Goal: Task Accomplishment & Management: Manage account settings

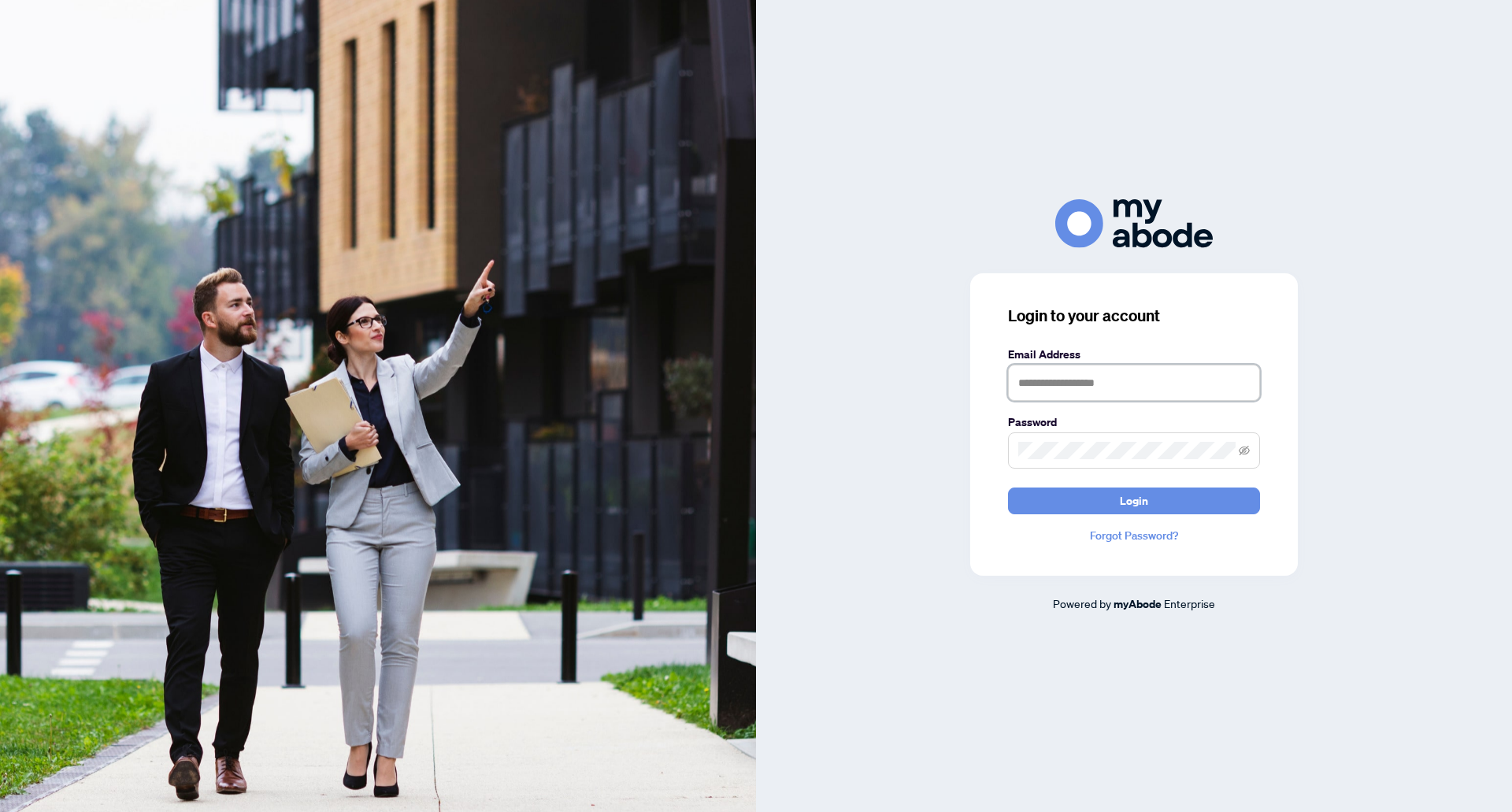
click at [1093, 368] on input "text" at bounding box center [1134, 383] width 252 height 37
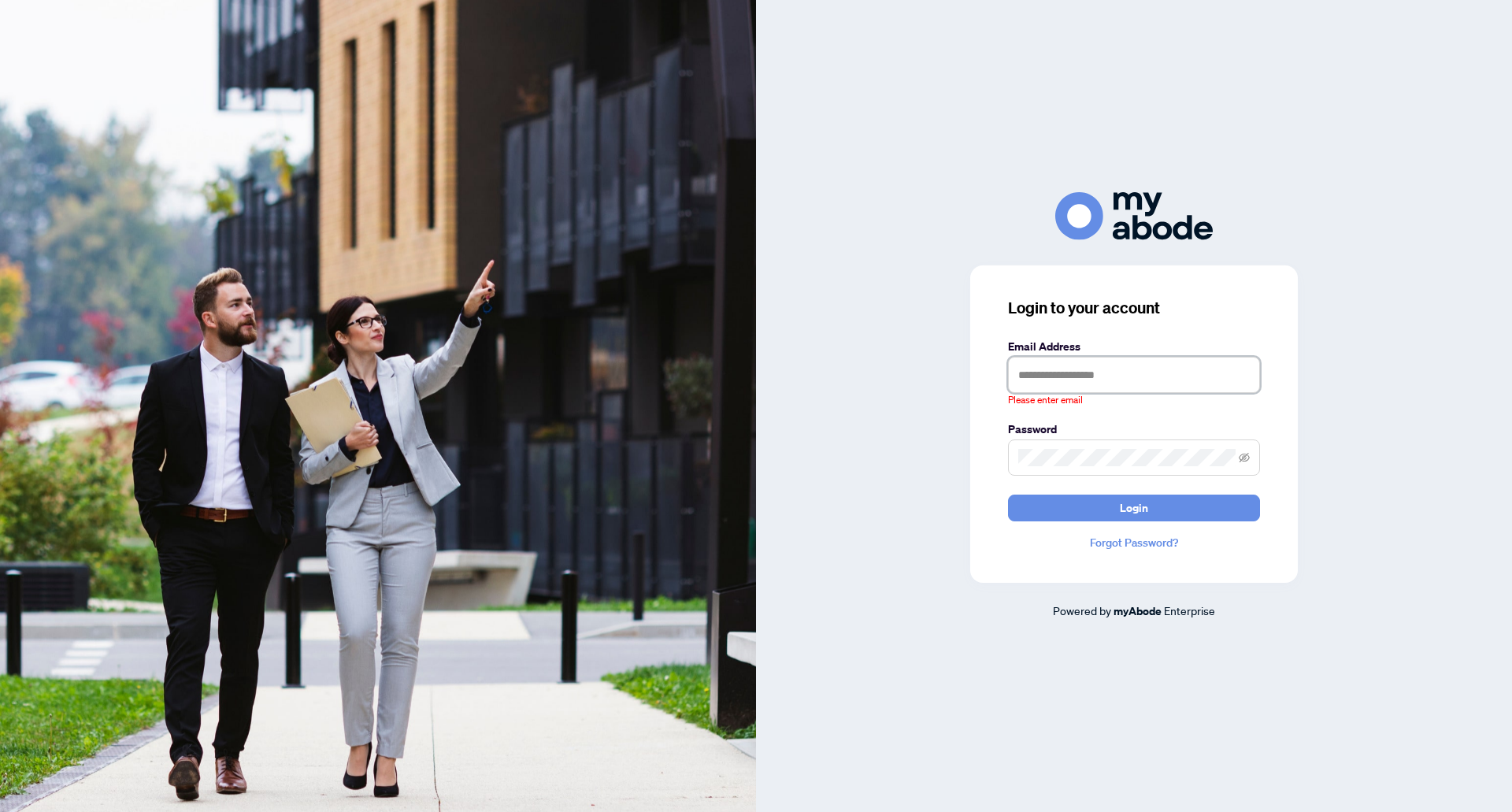
click at [1114, 370] on input "text" at bounding box center [1134, 374] width 252 height 37
type input "**********"
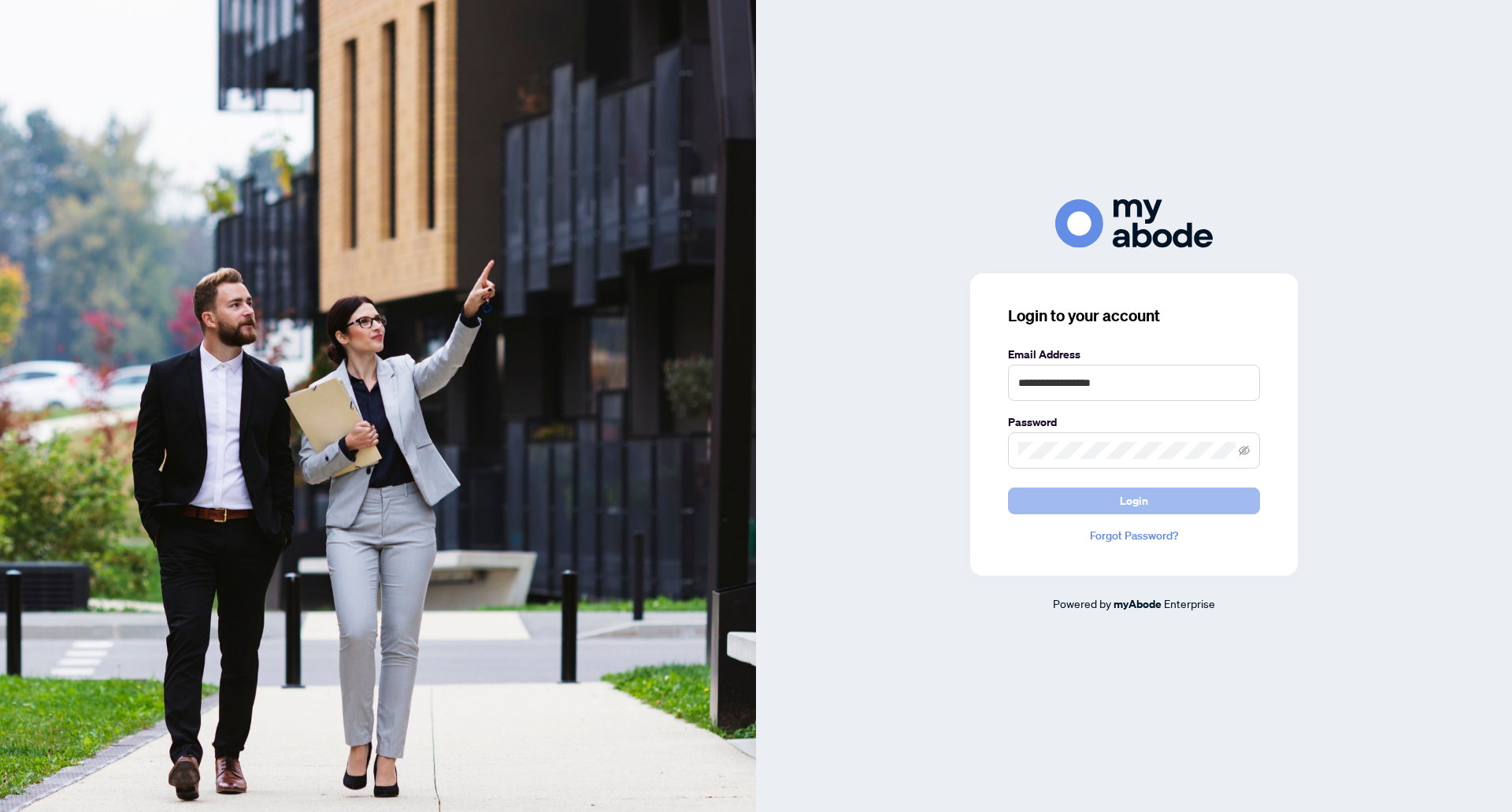
click at [1132, 497] on span "Login" at bounding box center [1134, 501] width 28 height 26
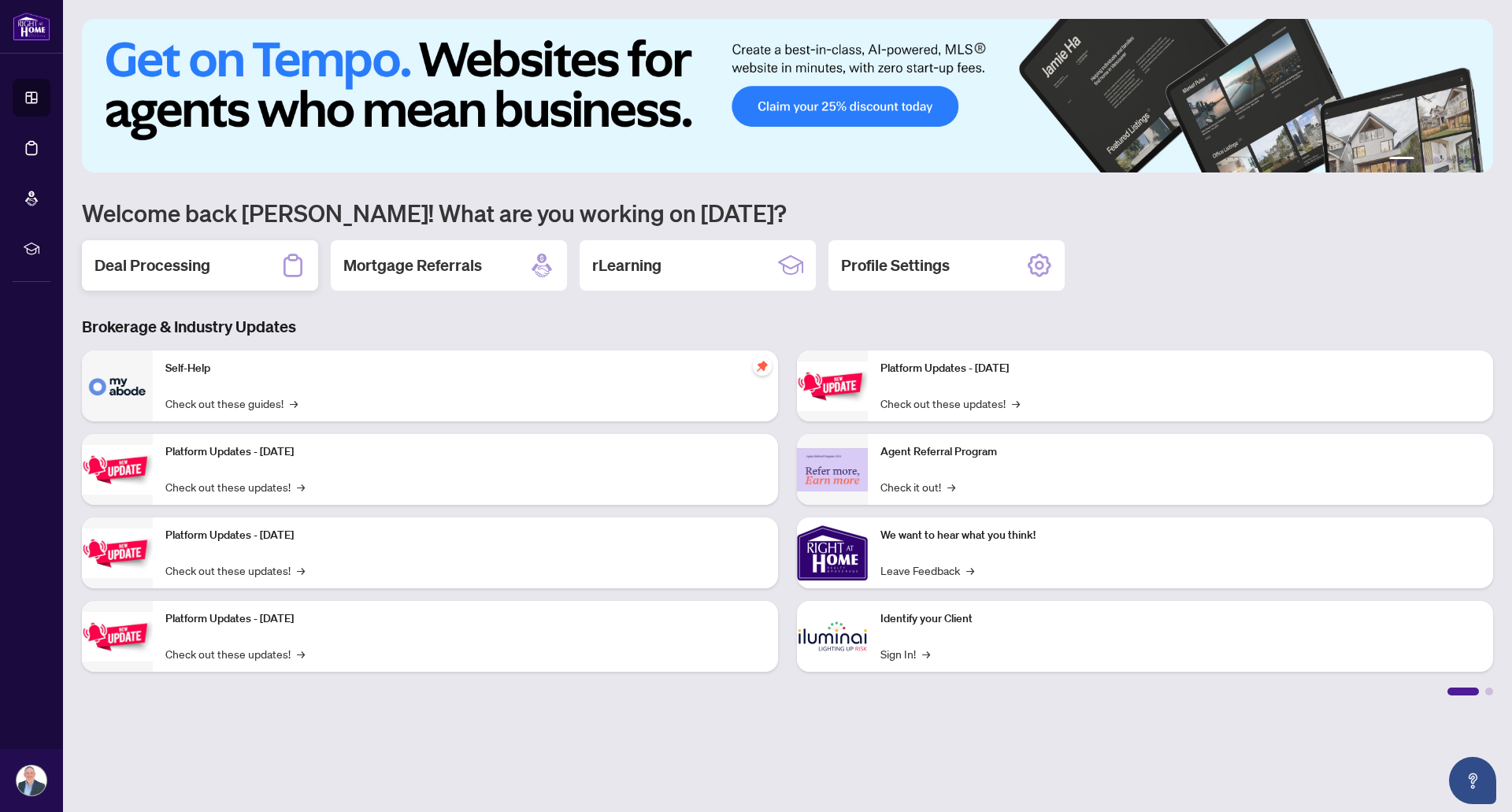
click at [195, 269] on h2 "Deal Processing" at bounding box center [152, 265] width 116 height 22
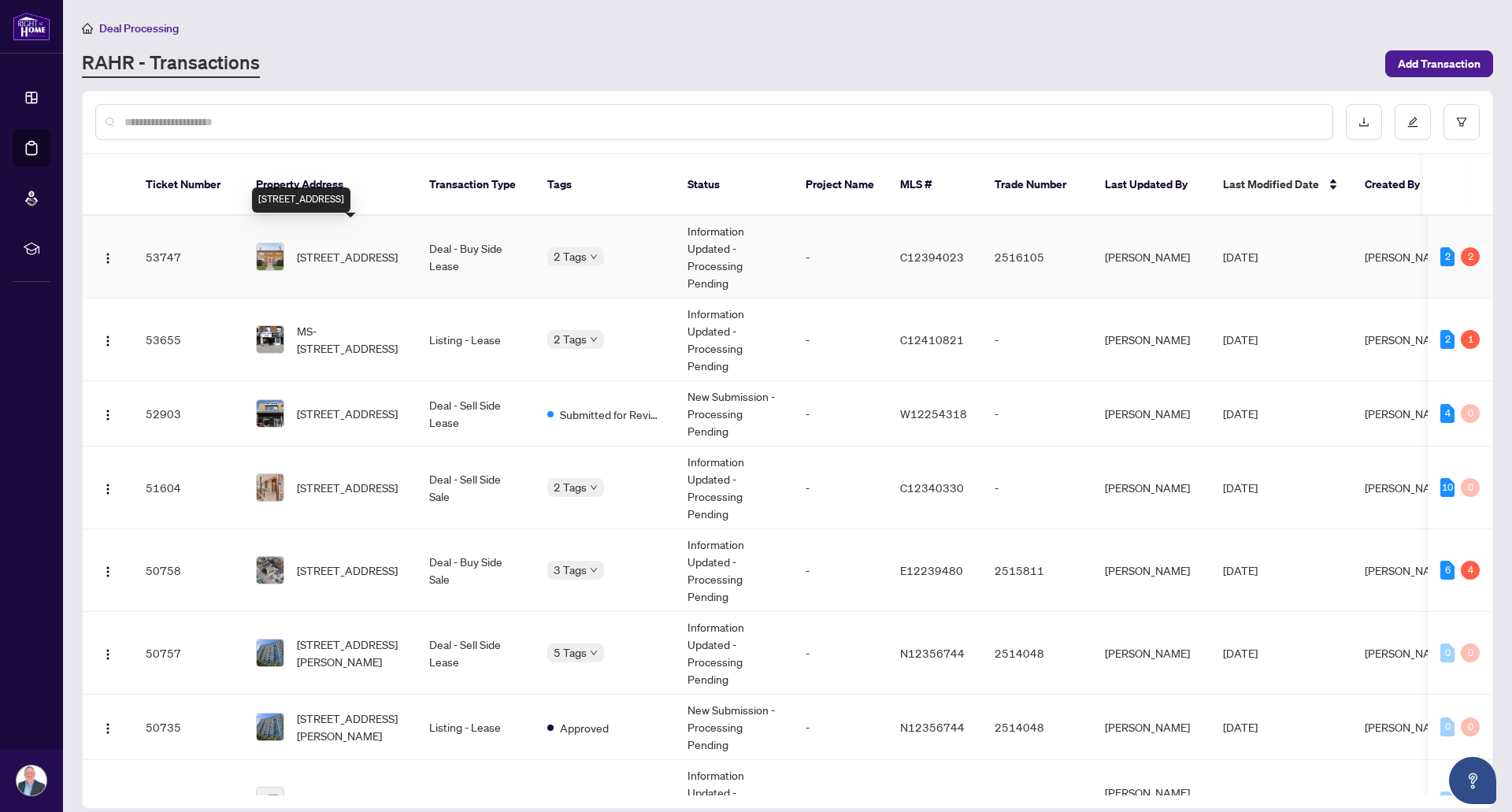
click at [349, 248] on span "[STREET_ADDRESS]" at bounding box center [347, 257] width 100 height 17
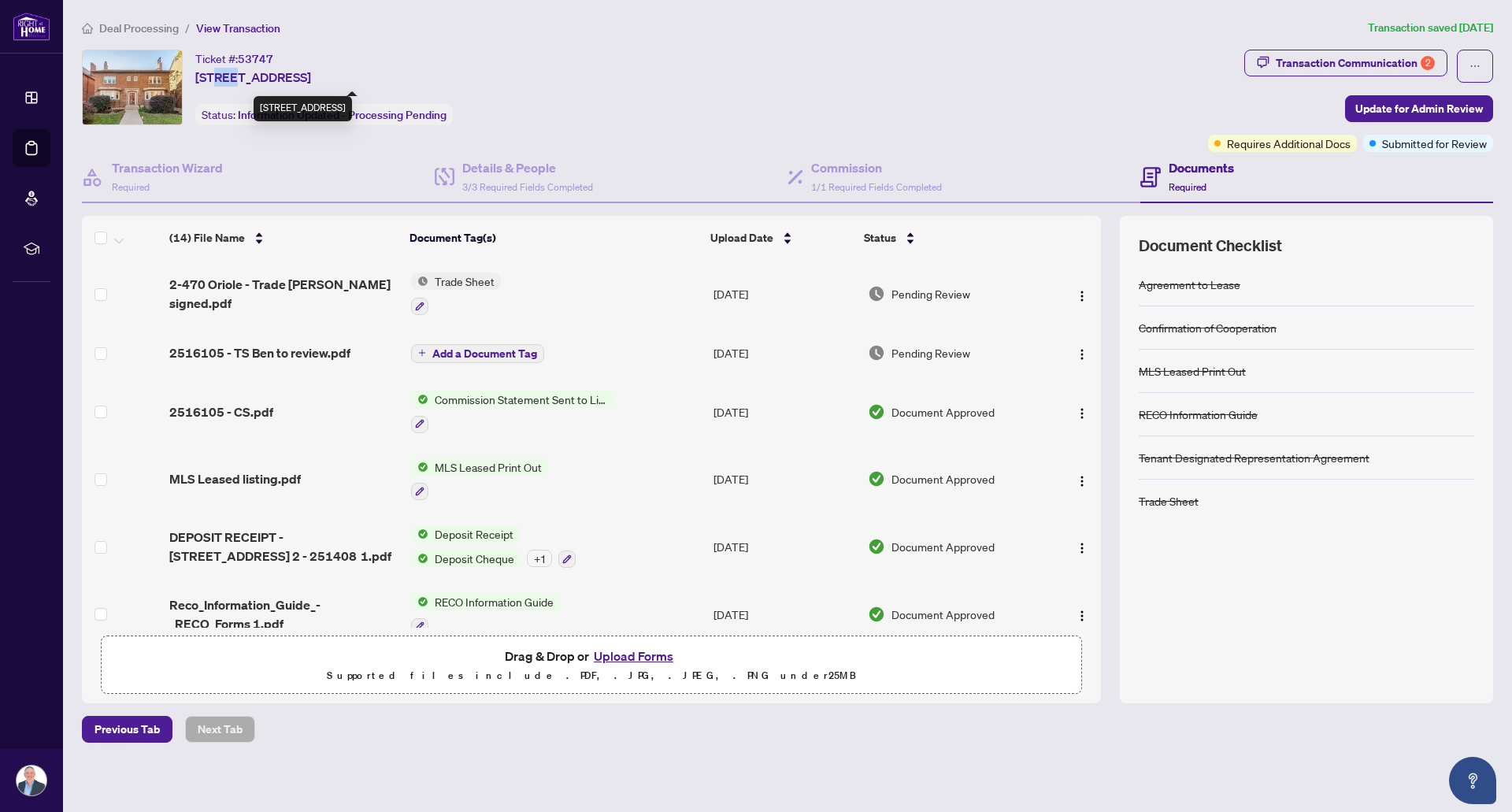
drag, startPoint x: 239, startPoint y: 79, endPoint x: 218, endPoint y: 77, distance: 21.1
click at [218, 77] on span "[STREET_ADDRESS]" at bounding box center [253, 77] width 116 height 19
copy span "470"
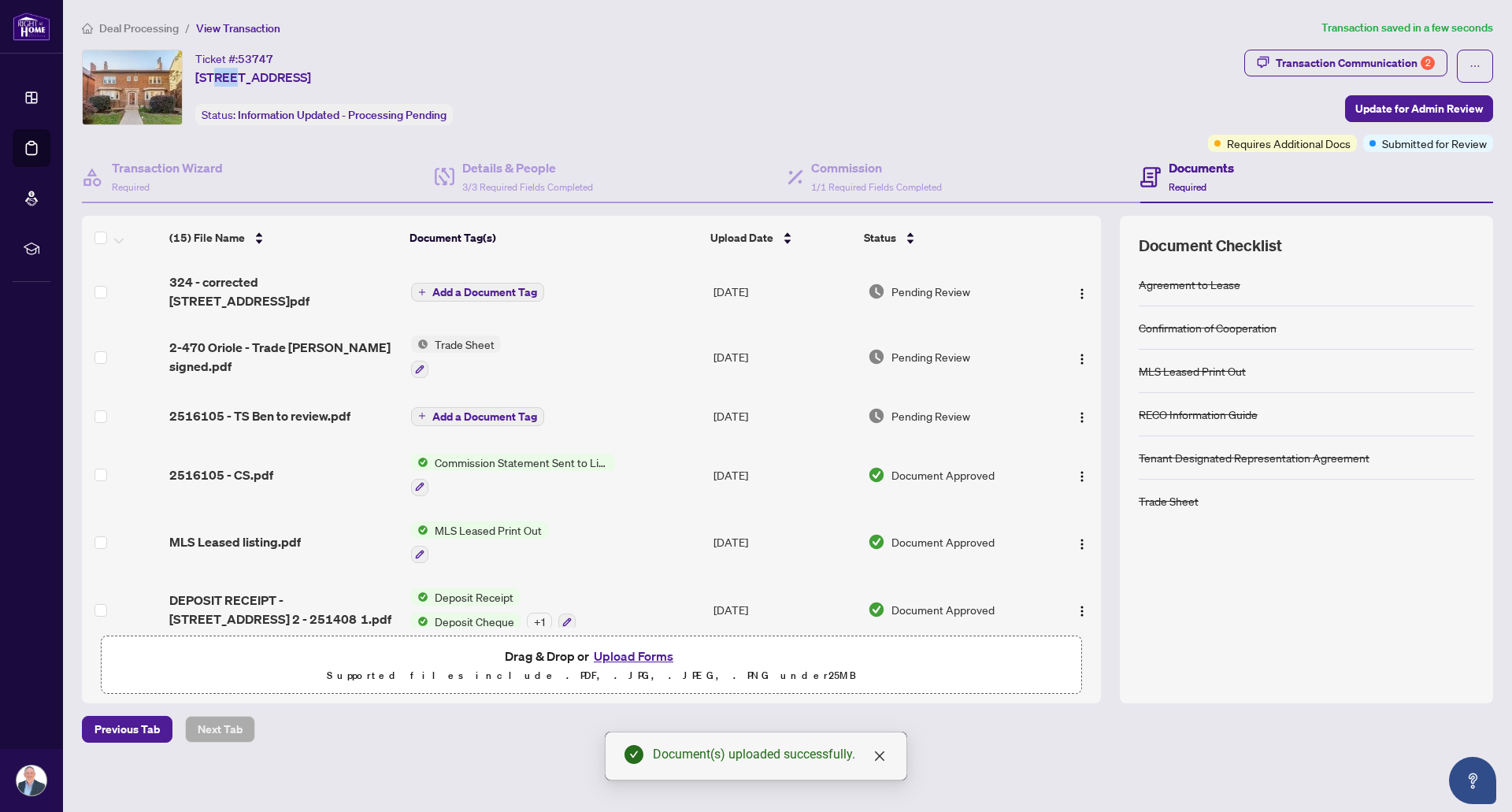
click at [492, 287] on span "Add a Document Tag" at bounding box center [484, 292] width 105 height 11
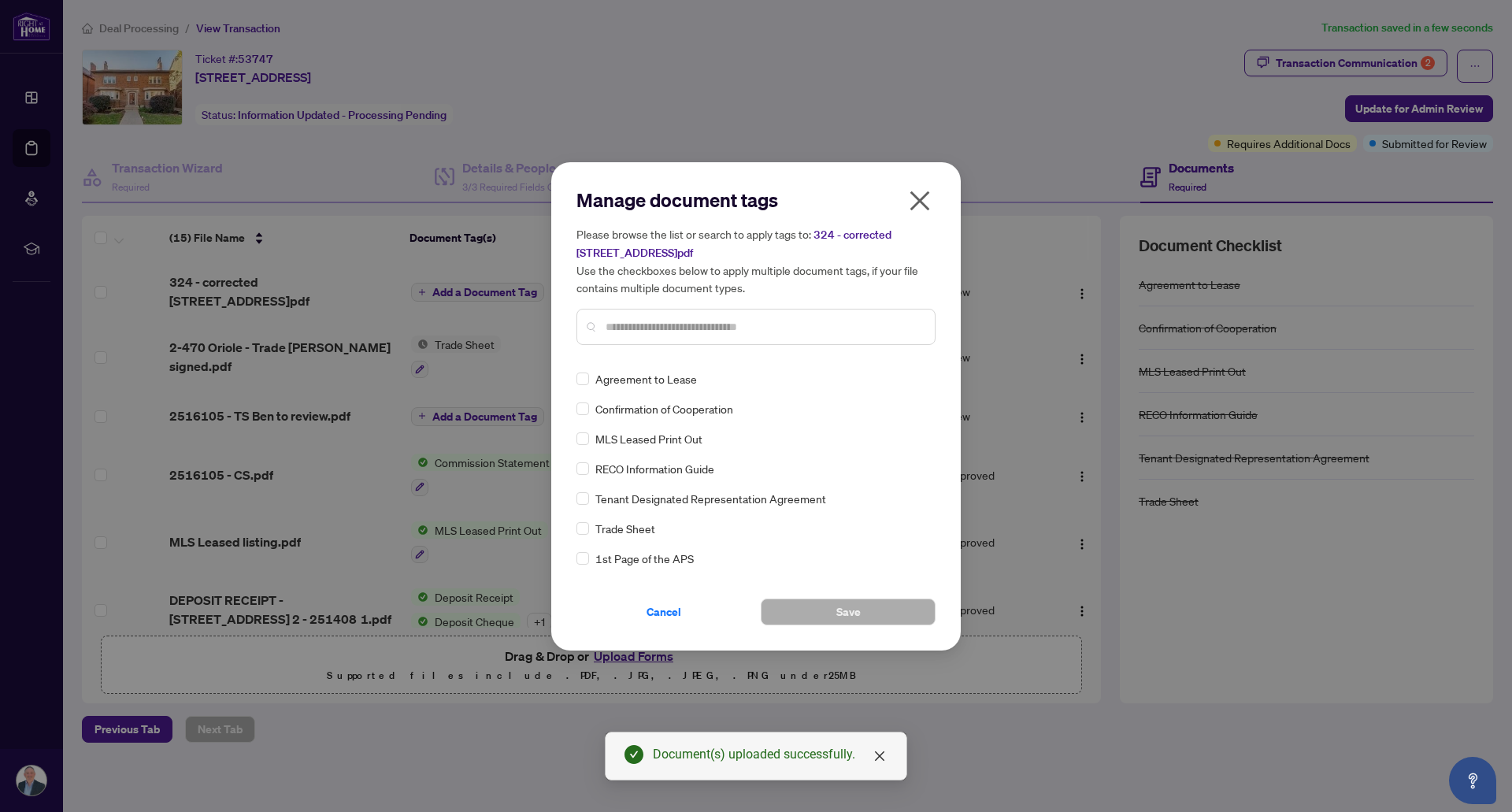
click at [694, 324] on input "text" at bounding box center [764, 326] width 317 height 17
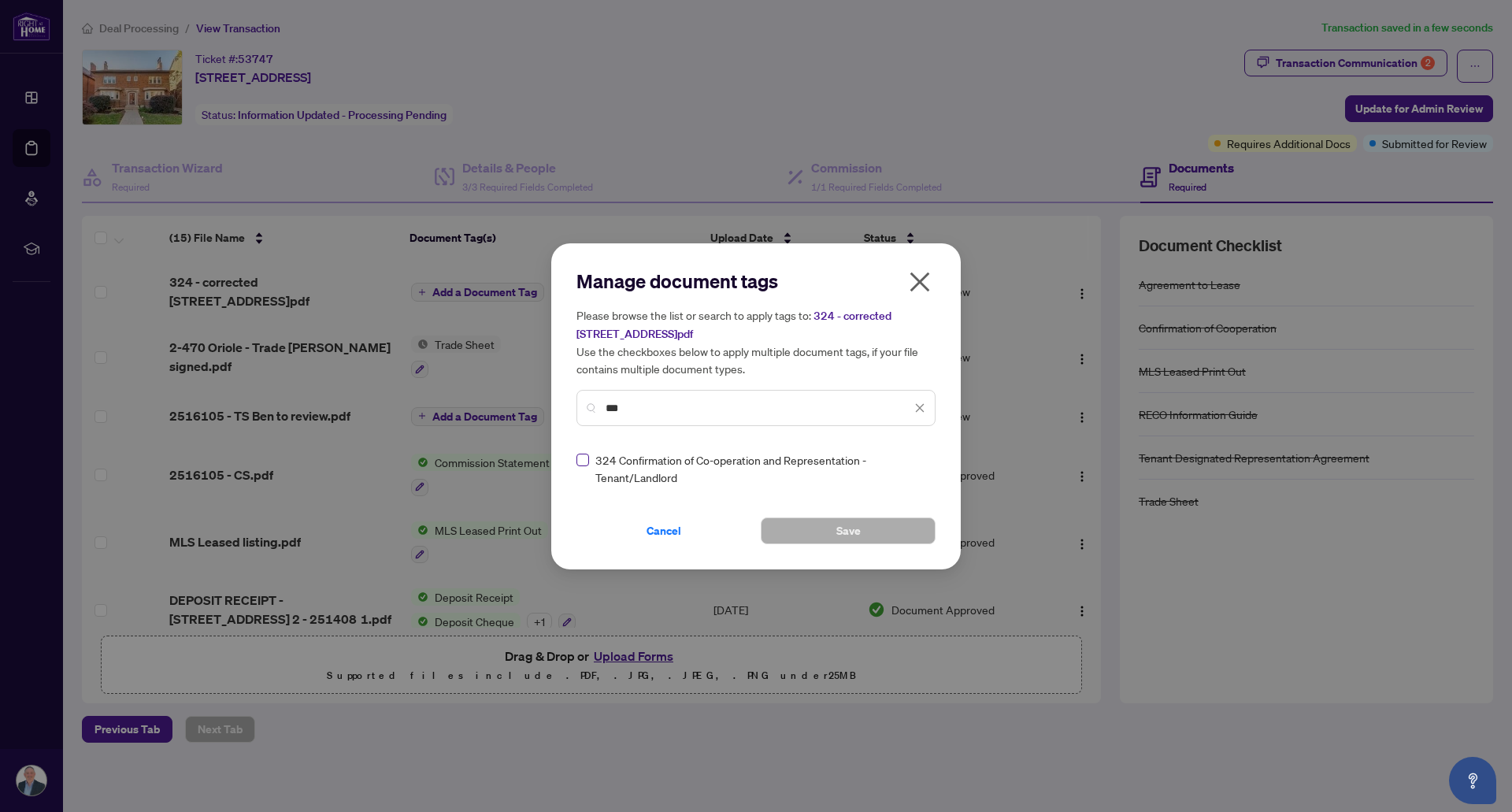
type input "***"
click at [826, 533] on button "Save" at bounding box center [848, 530] width 174 height 26
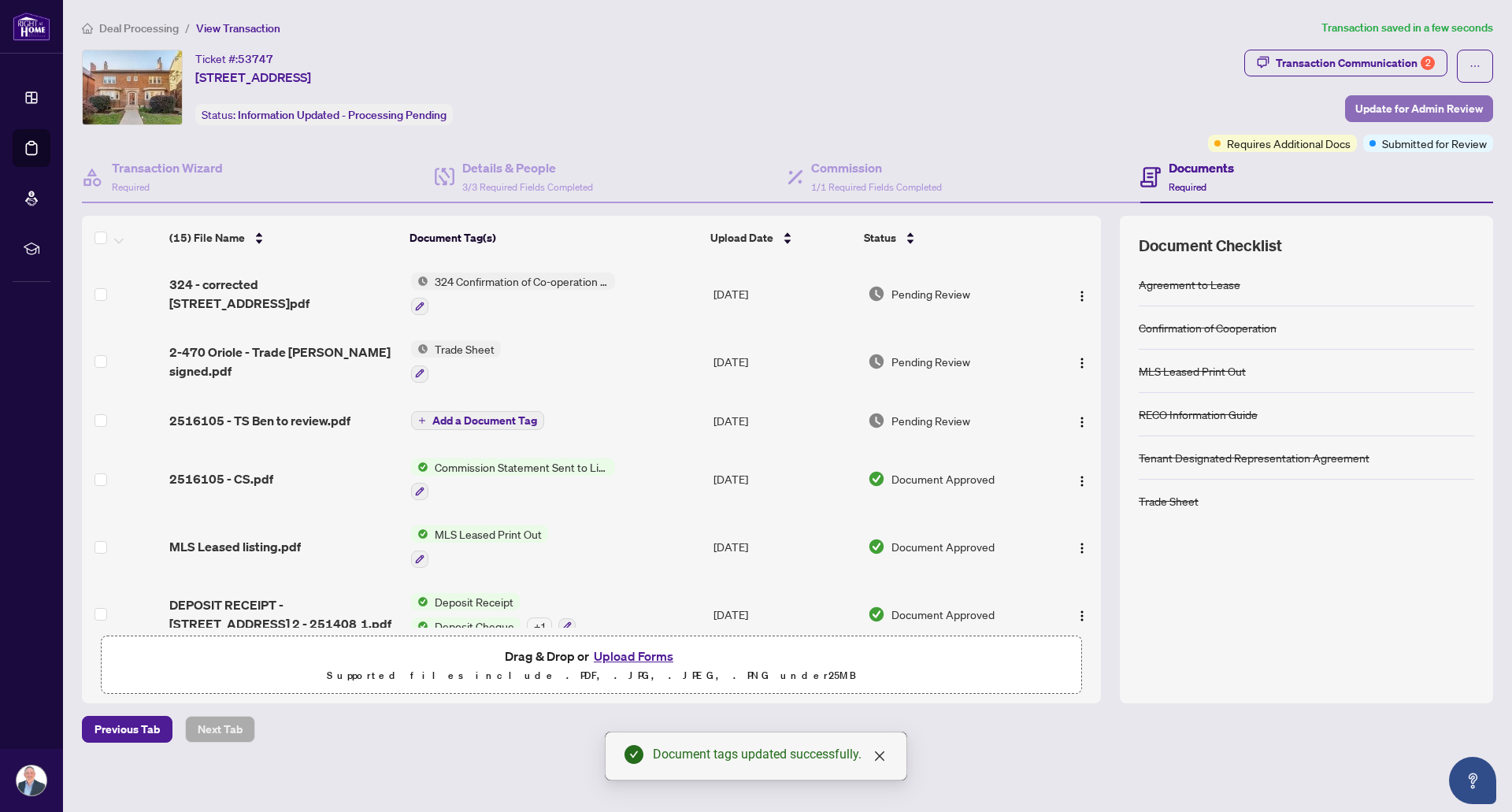
click at [1378, 102] on span "Update for Admin Review" at bounding box center [1419, 109] width 128 height 26
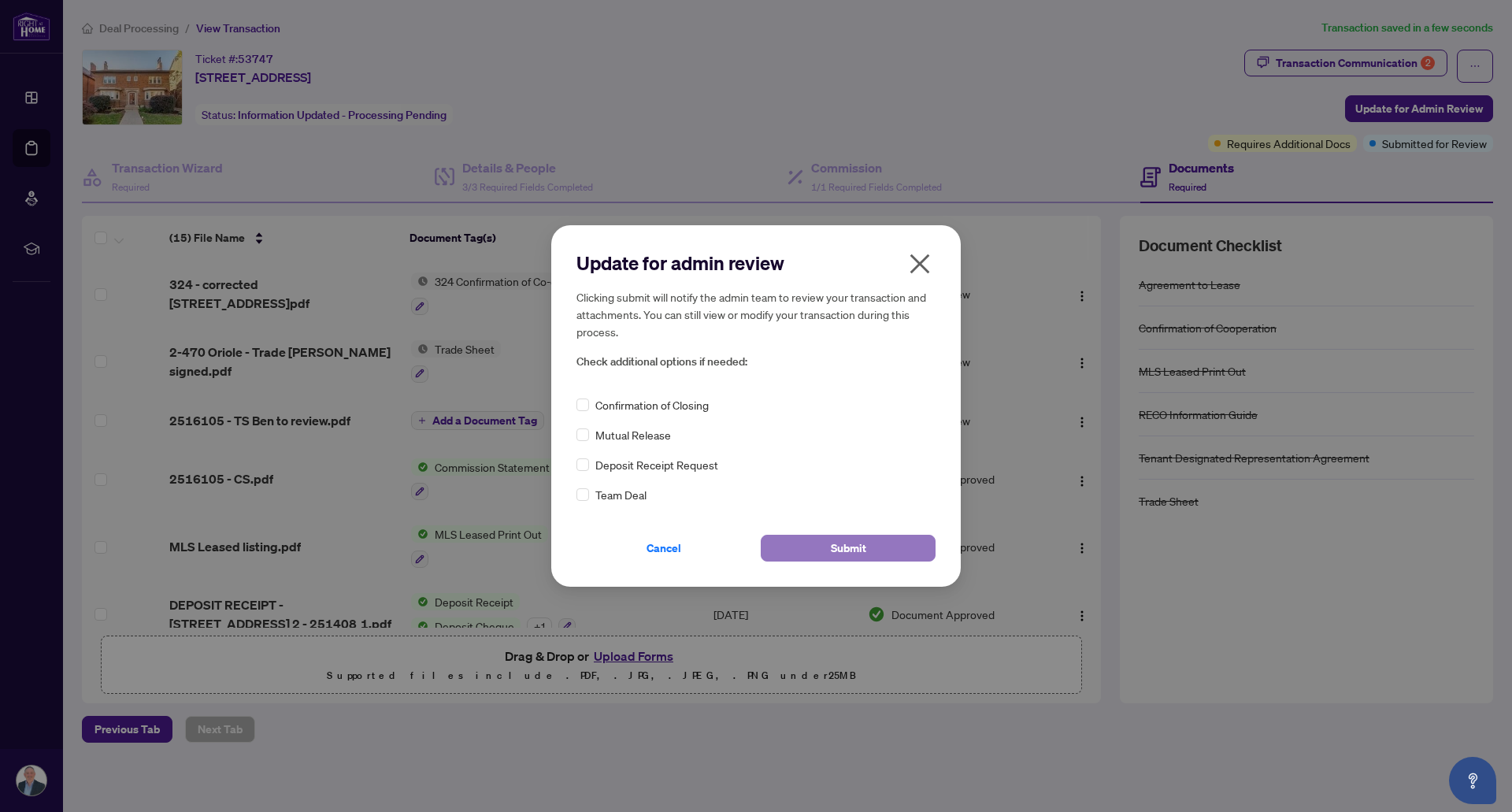
click at [870, 542] on button "Submit" at bounding box center [848, 547] width 174 height 26
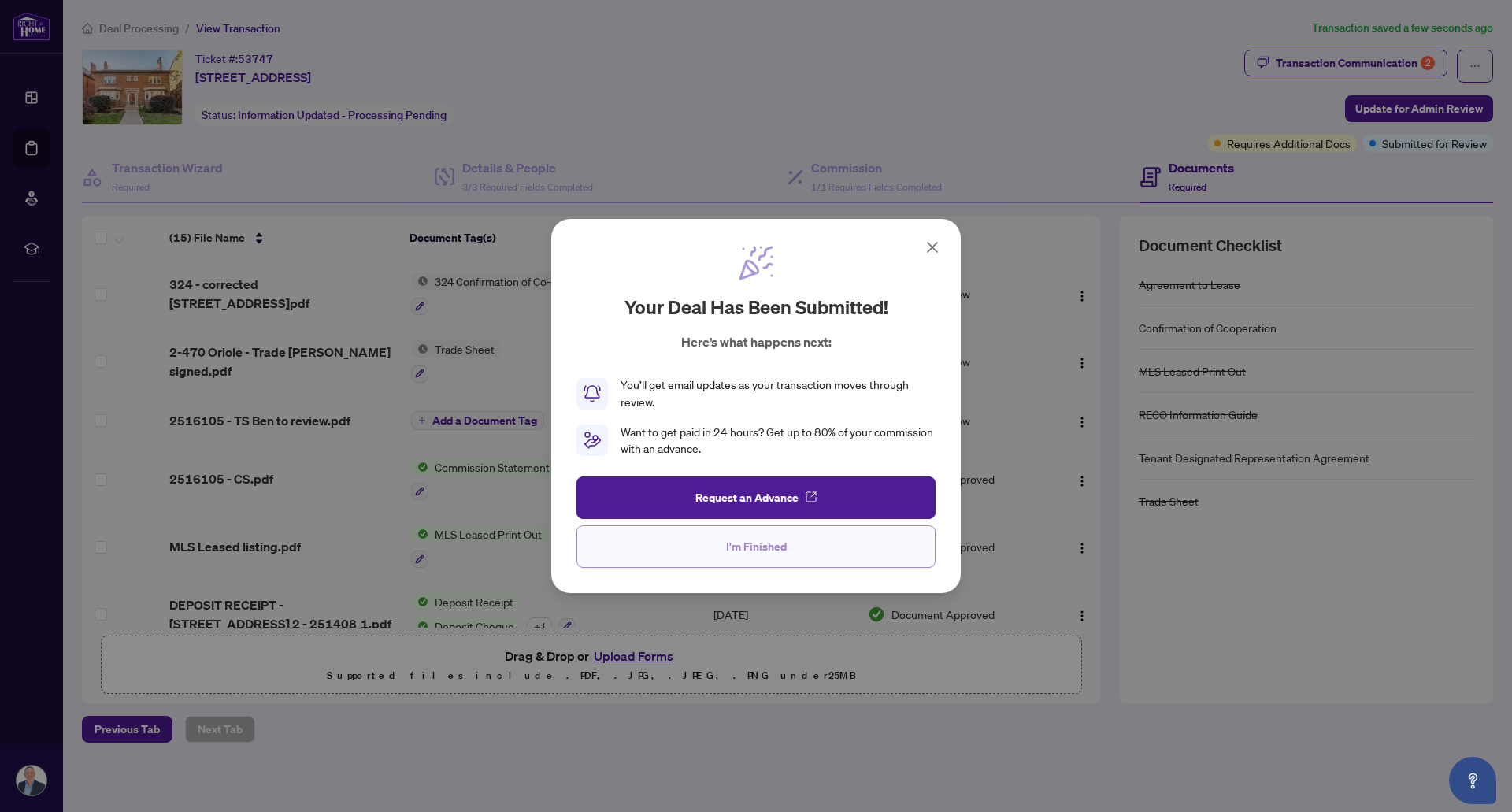
click at [773, 550] on span "I'm Finished" at bounding box center [756, 546] width 60 height 26
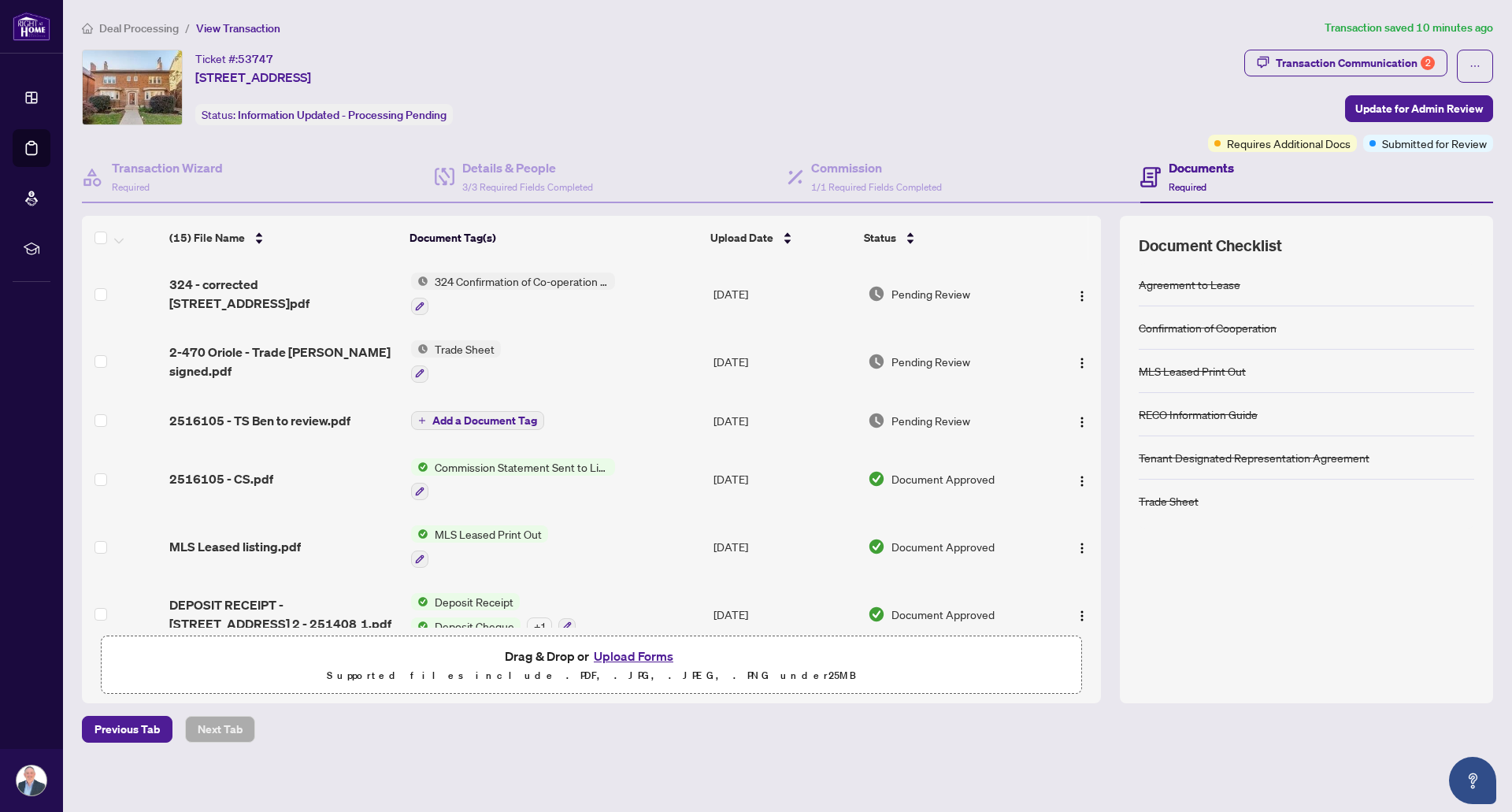
click at [144, 27] on span "Deal Processing" at bounding box center [139, 28] width 79 height 15
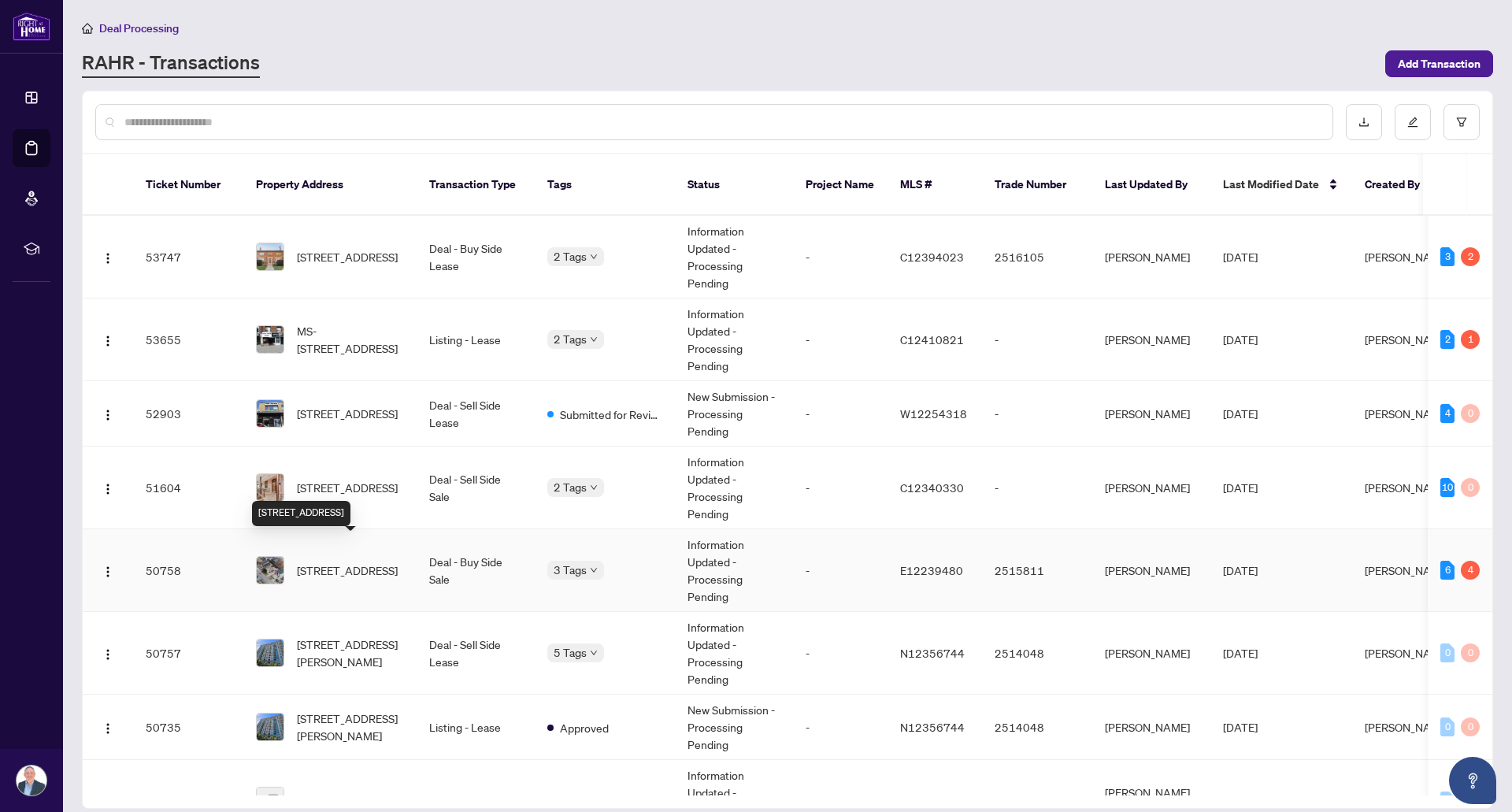
click at [342, 562] on span "[STREET_ADDRESS]" at bounding box center [347, 570] width 100 height 17
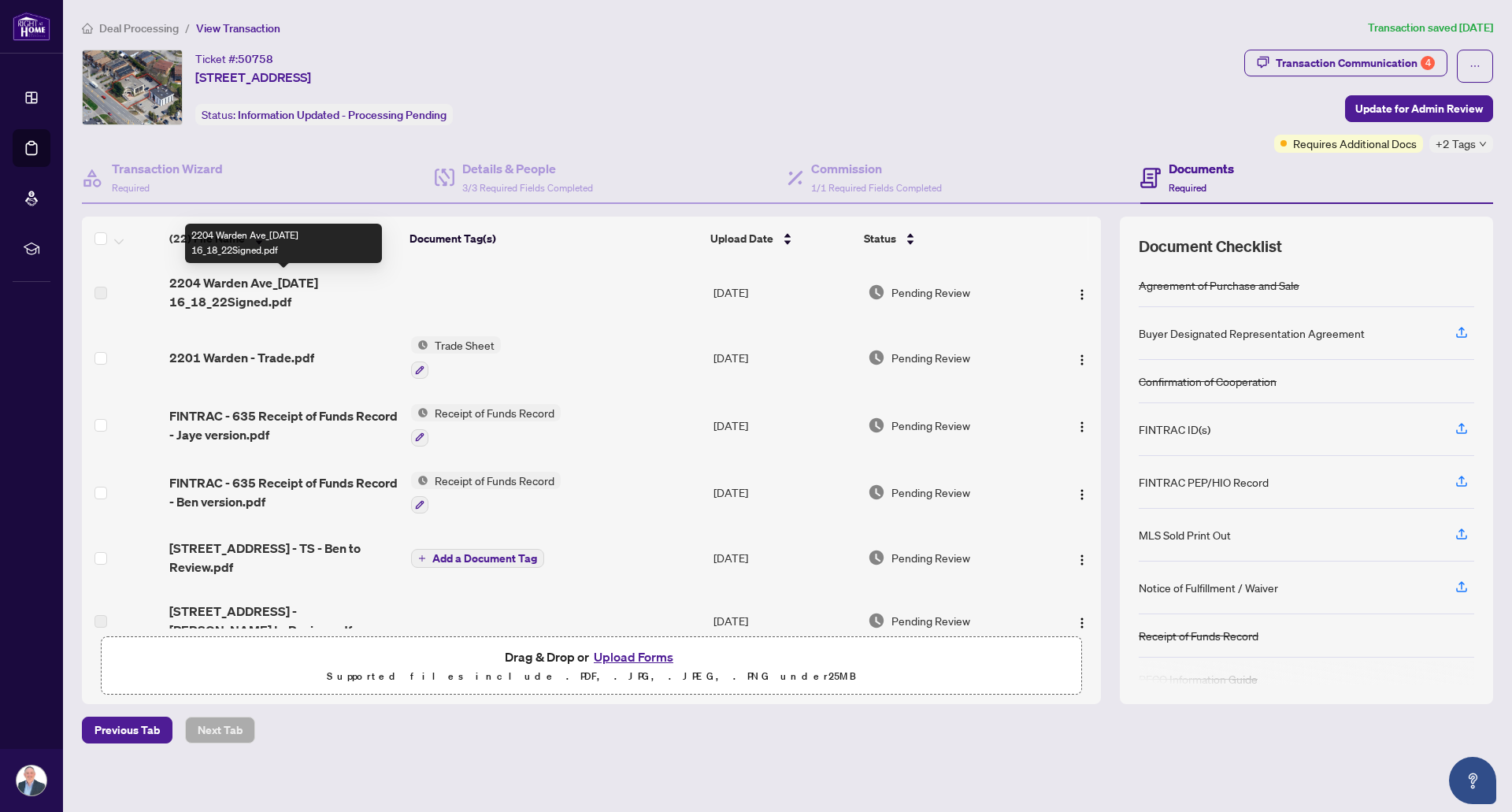
click at [305, 280] on span "2204 Warden Ave_[DATE] 16_18_22Signed.pdf" at bounding box center [283, 291] width 229 height 37
click at [1480, 147] on icon "down" at bounding box center [1483, 143] width 8 height 8
click at [1297, 173] on div "Documents Required" at bounding box center [1316, 178] width 353 height 51
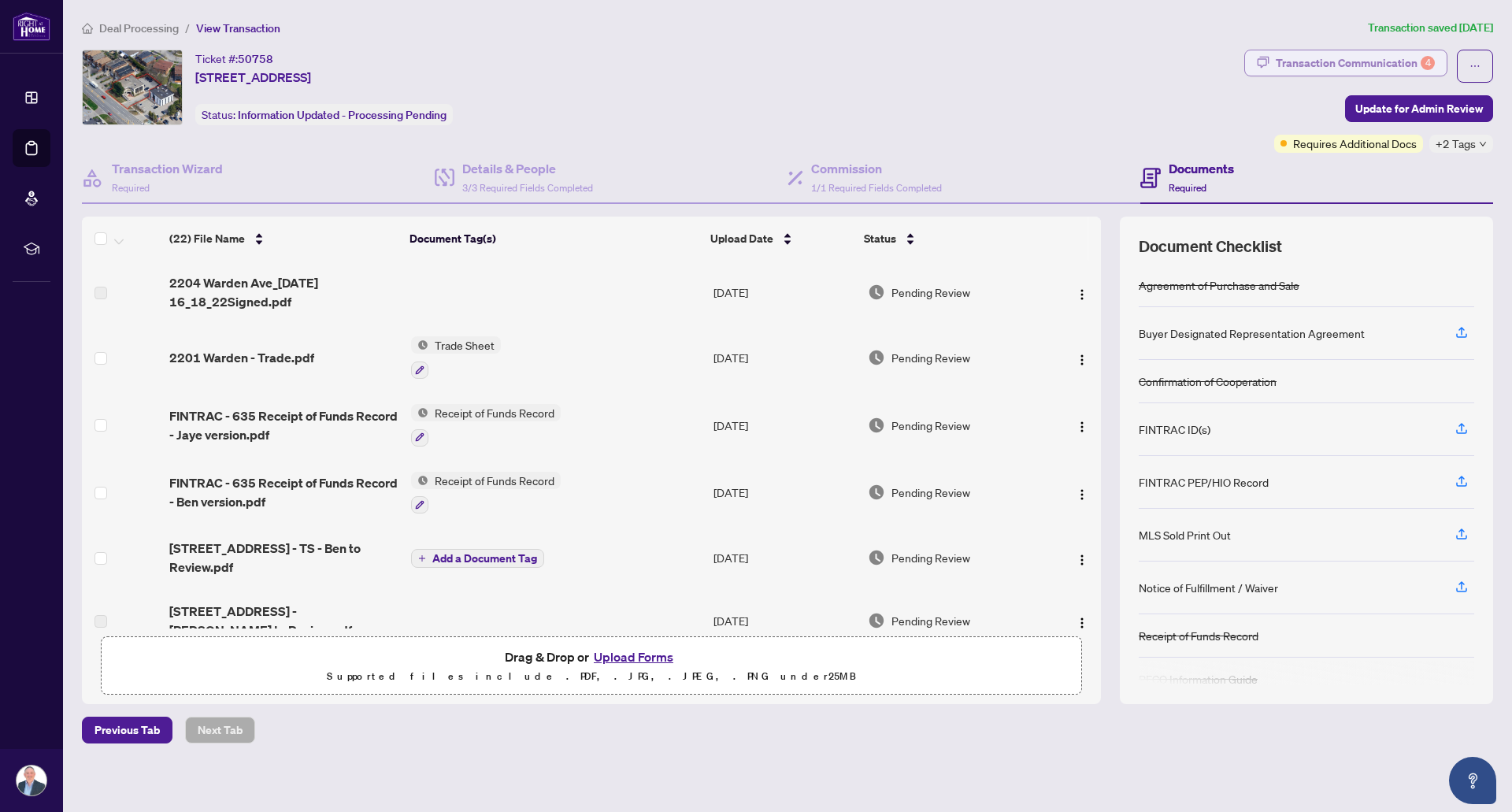
click at [1338, 61] on div "Transaction Communication 4" at bounding box center [1355, 63] width 159 height 26
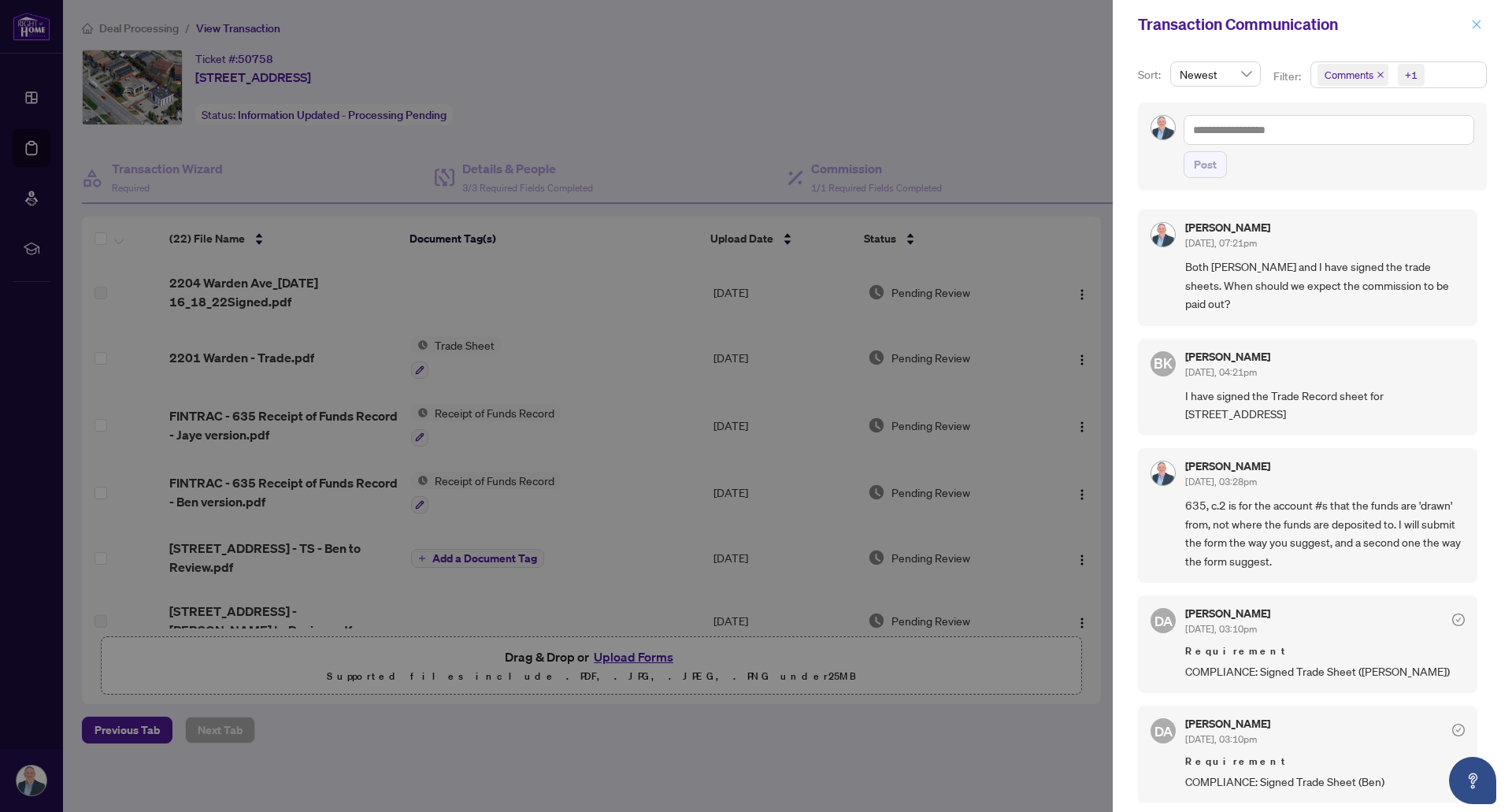
click at [1468, 26] on button "button" at bounding box center [1476, 24] width 20 height 19
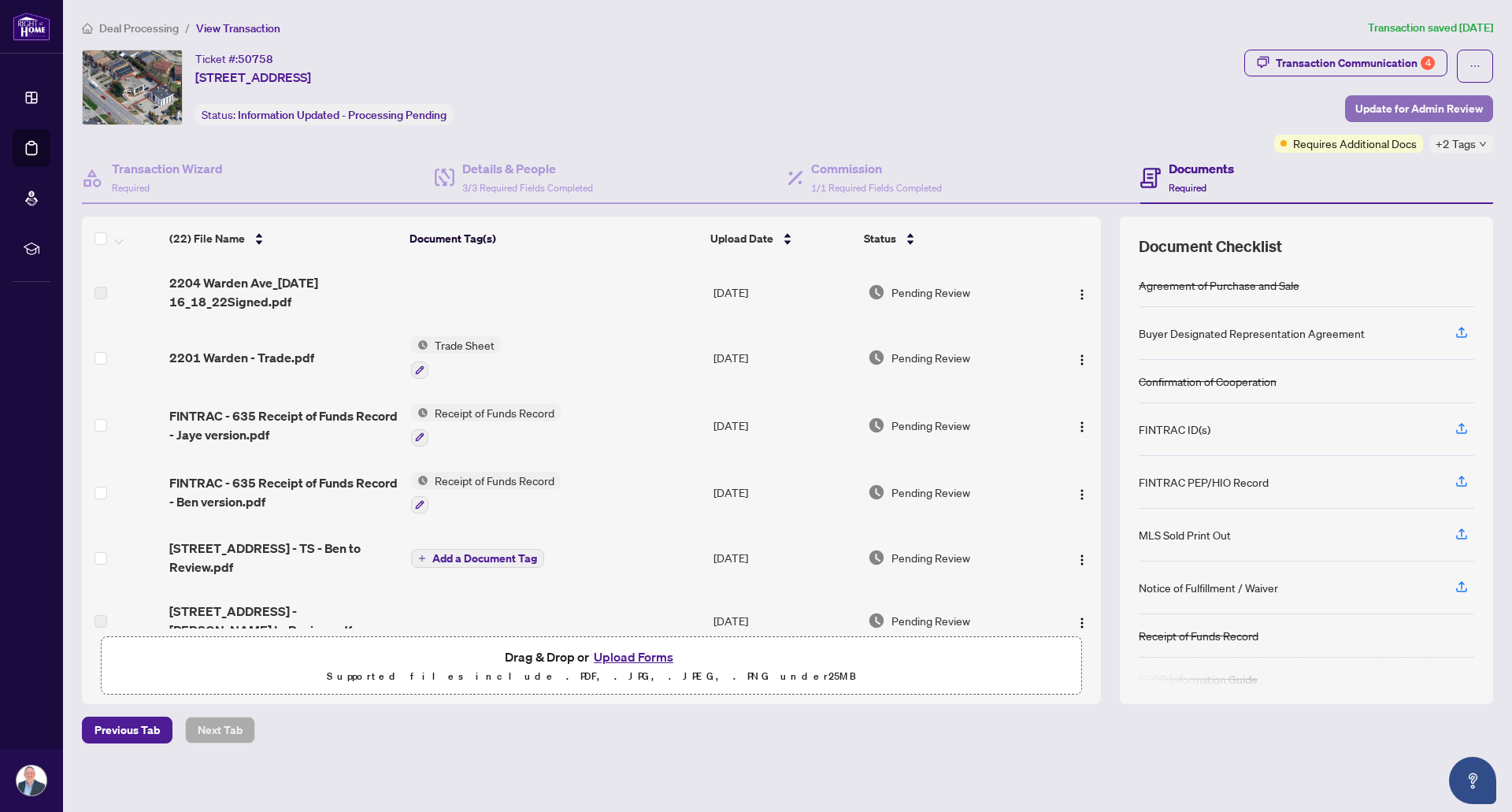
click at [1394, 106] on span "Update for Admin Review" at bounding box center [1419, 109] width 128 height 26
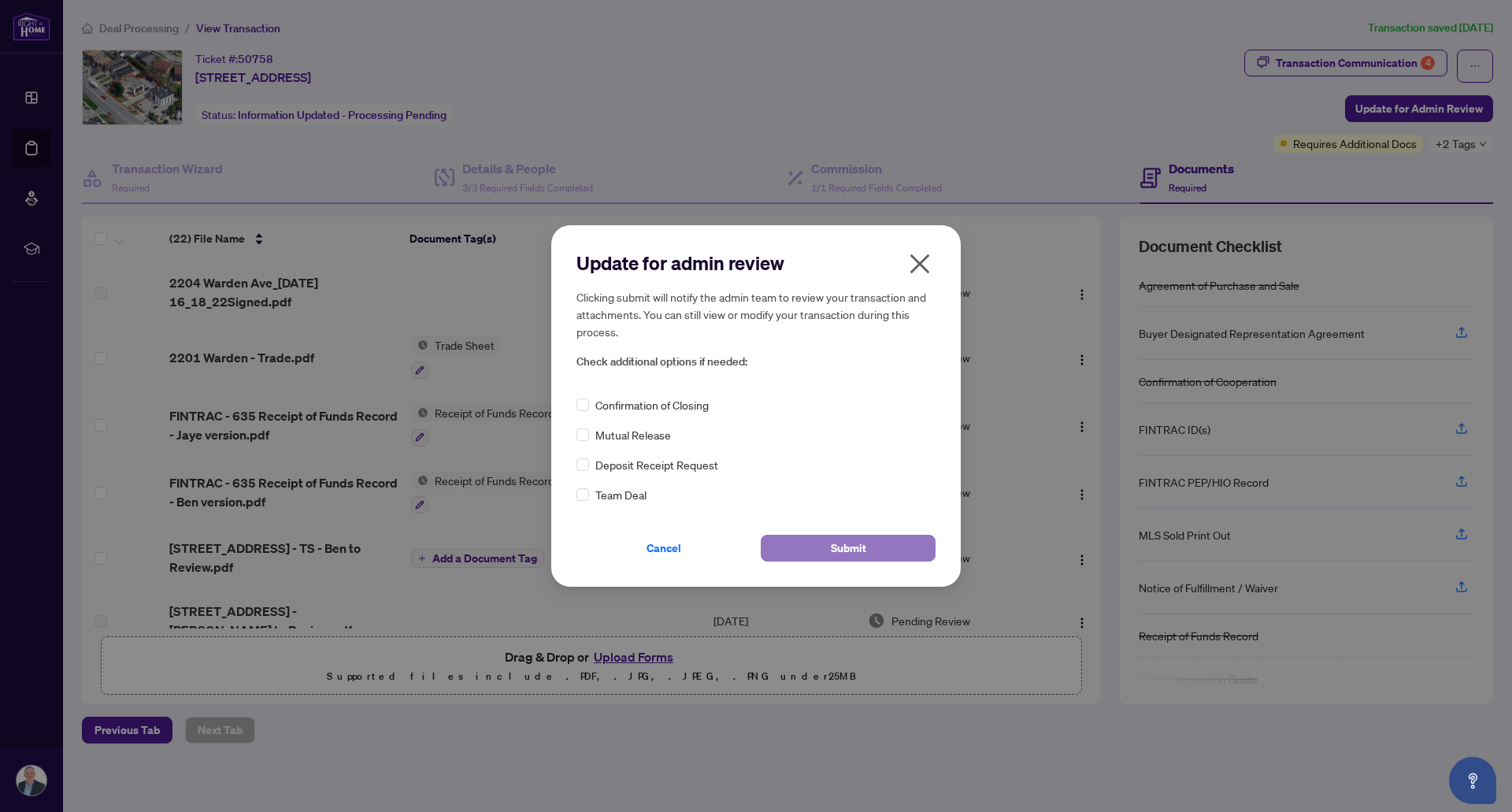
click at [812, 542] on button "Submit" at bounding box center [848, 547] width 174 height 26
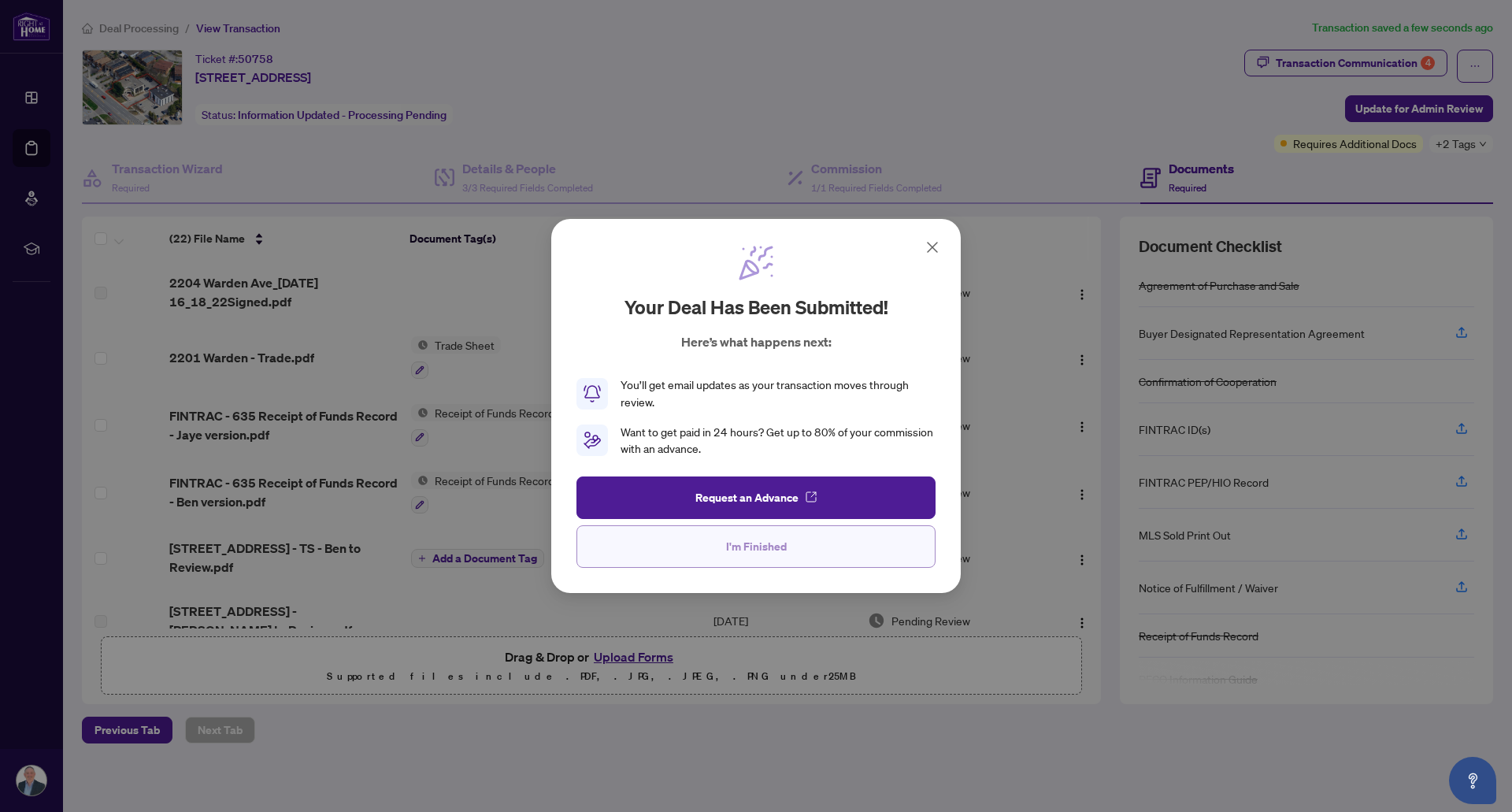
click at [751, 557] on span "I'm Finished" at bounding box center [756, 546] width 60 height 26
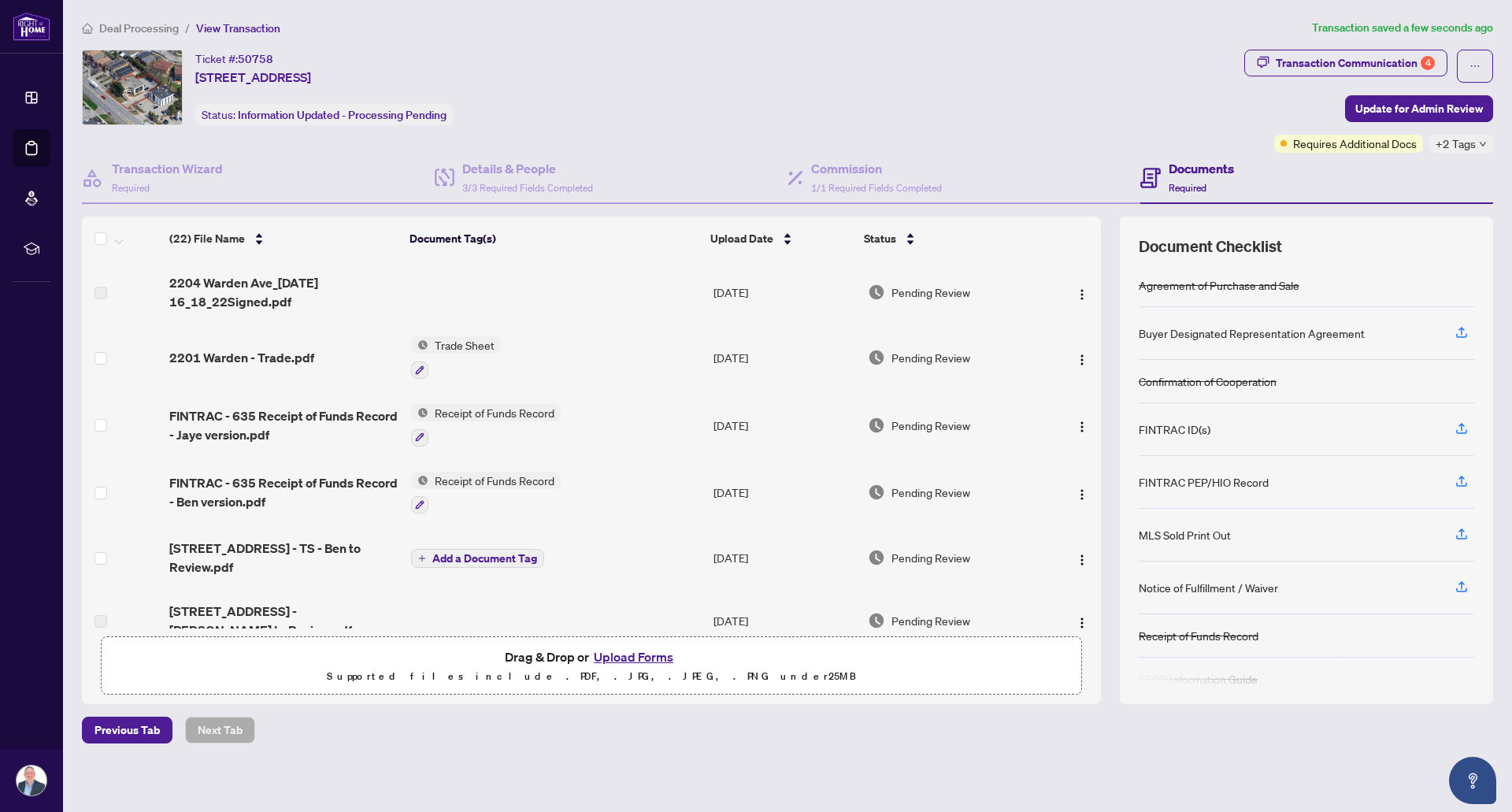
click at [1052, 120] on div "Ticket #: 50758 [STREET_ADDRESS] Status: Information Updated - Processing Pendi…" at bounding box center [660, 87] width 1156 height 76
drag, startPoint x: 269, startPoint y: 58, endPoint x: 242, endPoint y: 57, distance: 27.0
click at [242, 57] on span "50758" at bounding box center [255, 59] width 36 height 15
drag, startPoint x: 195, startPoint y: 82, endPoint x: 294, endPoint y: 85, distance: 99.0
click at [294, 85] on div "Ticket #: 50758 [STREET_ADDRESS] Status: Information Updated - Processing Pendi…" at bounding box center [660, 87] width 1156 height 76
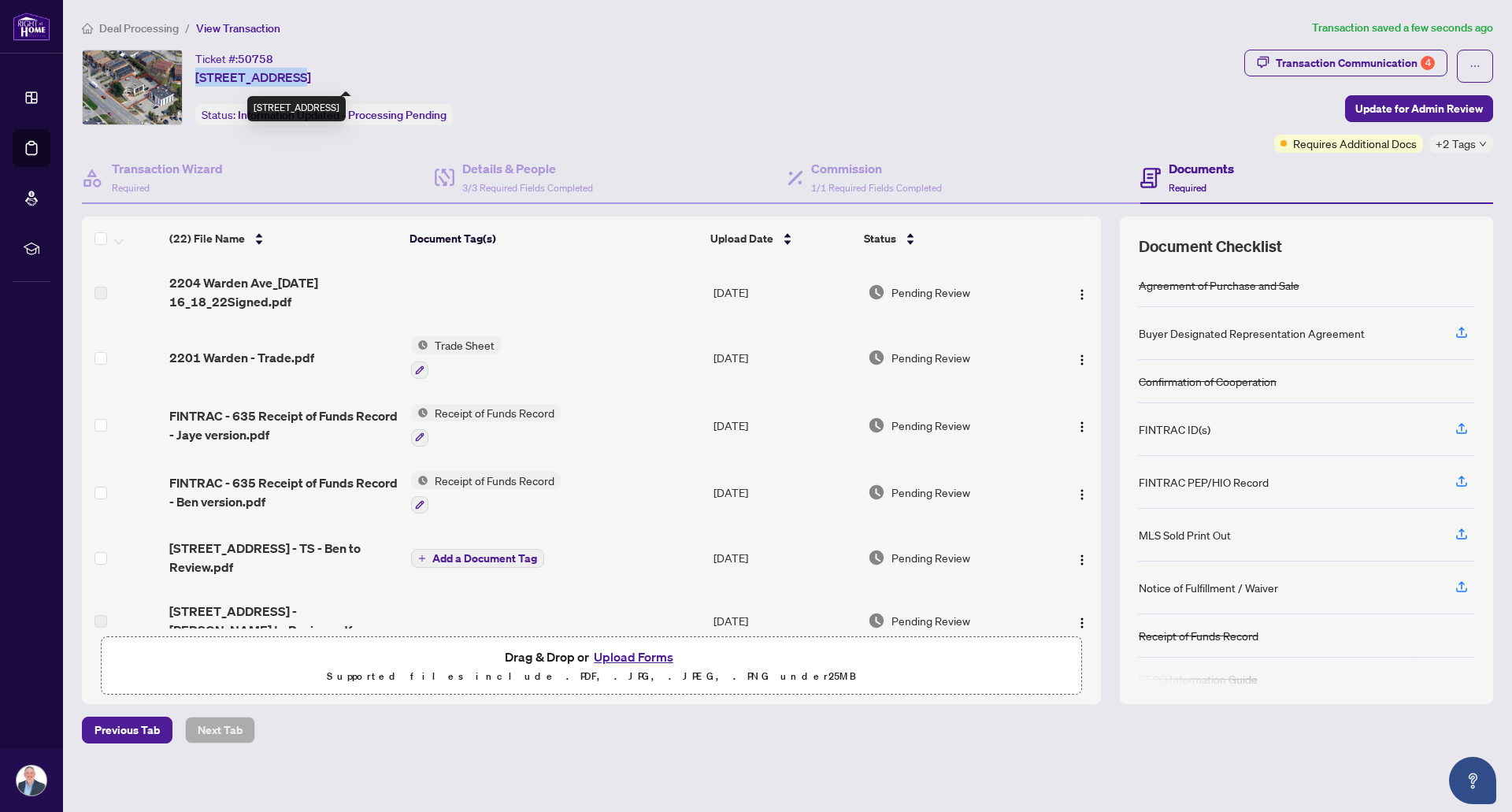
copy span "[STREET_ADDRESS]"
drag, startPoint x: 1419, startPoint y: 148, endPoint x: 1297, endPoint y: 147, distance: 122.0
click at [1297, 147] on div "Requires Additional Docs" at bounding box center [1348, 143] width 149 height 18
copy span "Requires Additional Docs"
click at [784, 79] on div "Ticket #: 50758 [STREET_ADDRESS] Status: Information Updated - Processing Pendi…" at bounding box center [660, 87] width 1156 height 76
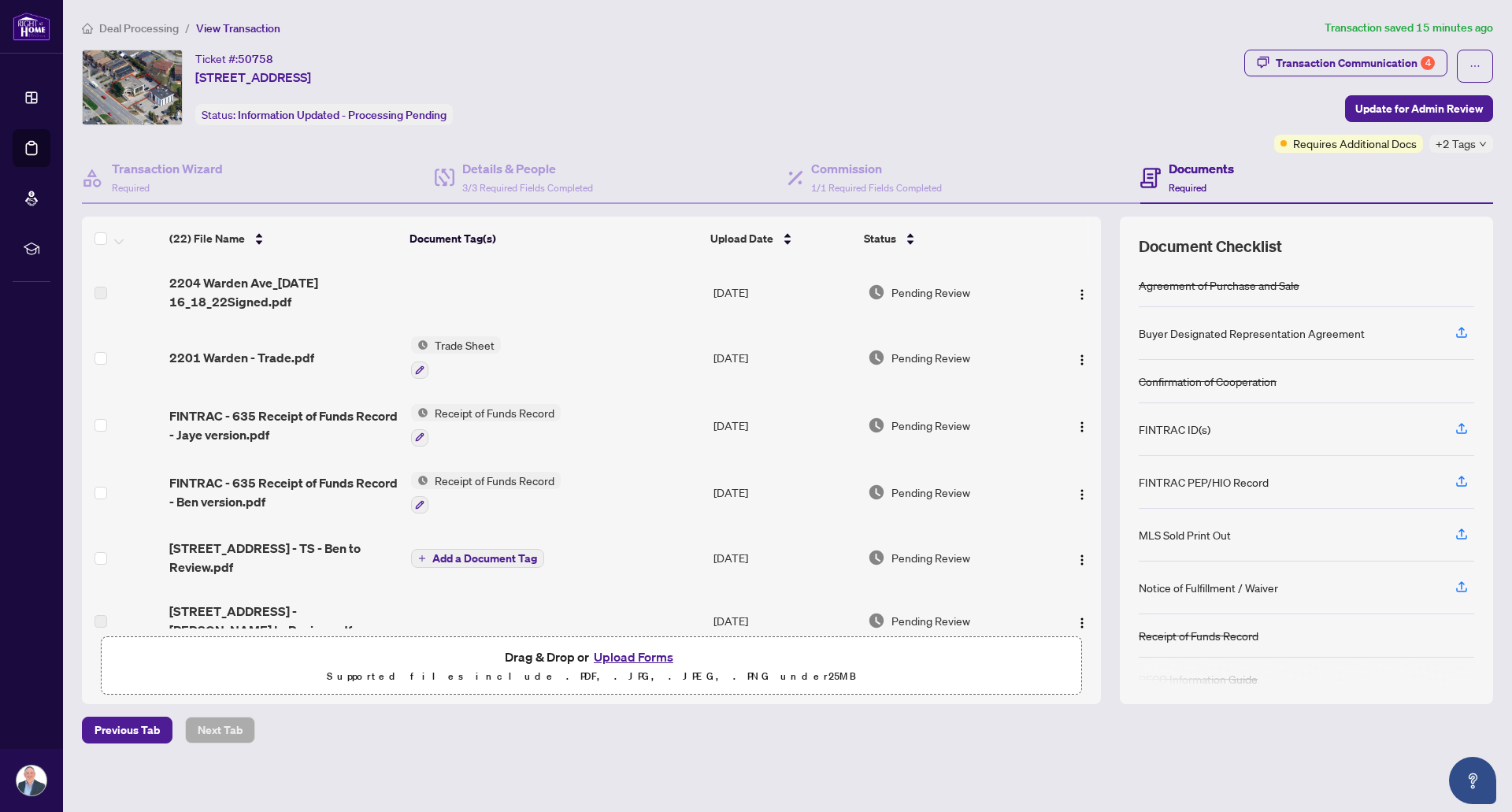
click at [150, 26] on span "Deal Processing" at bounding box center [139, 28] width 79 height 15
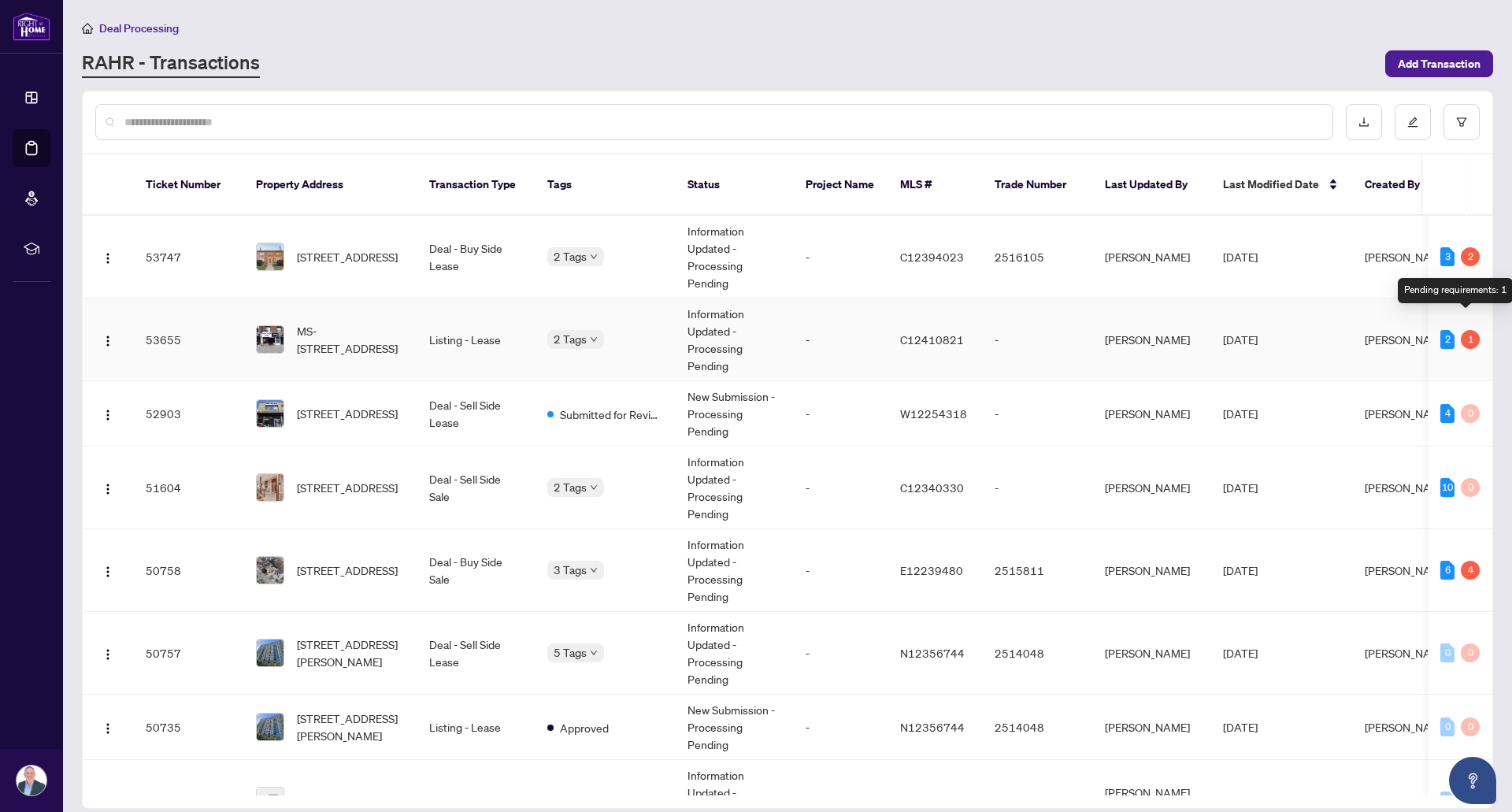
click at [1466, 330] on div "1" at bounding box center [1470, 339] width 19 height 19
click at [370, 331] on span "MS-[STREET_ADDRESS]" at bounding box center [350, 340] width 107 height 35
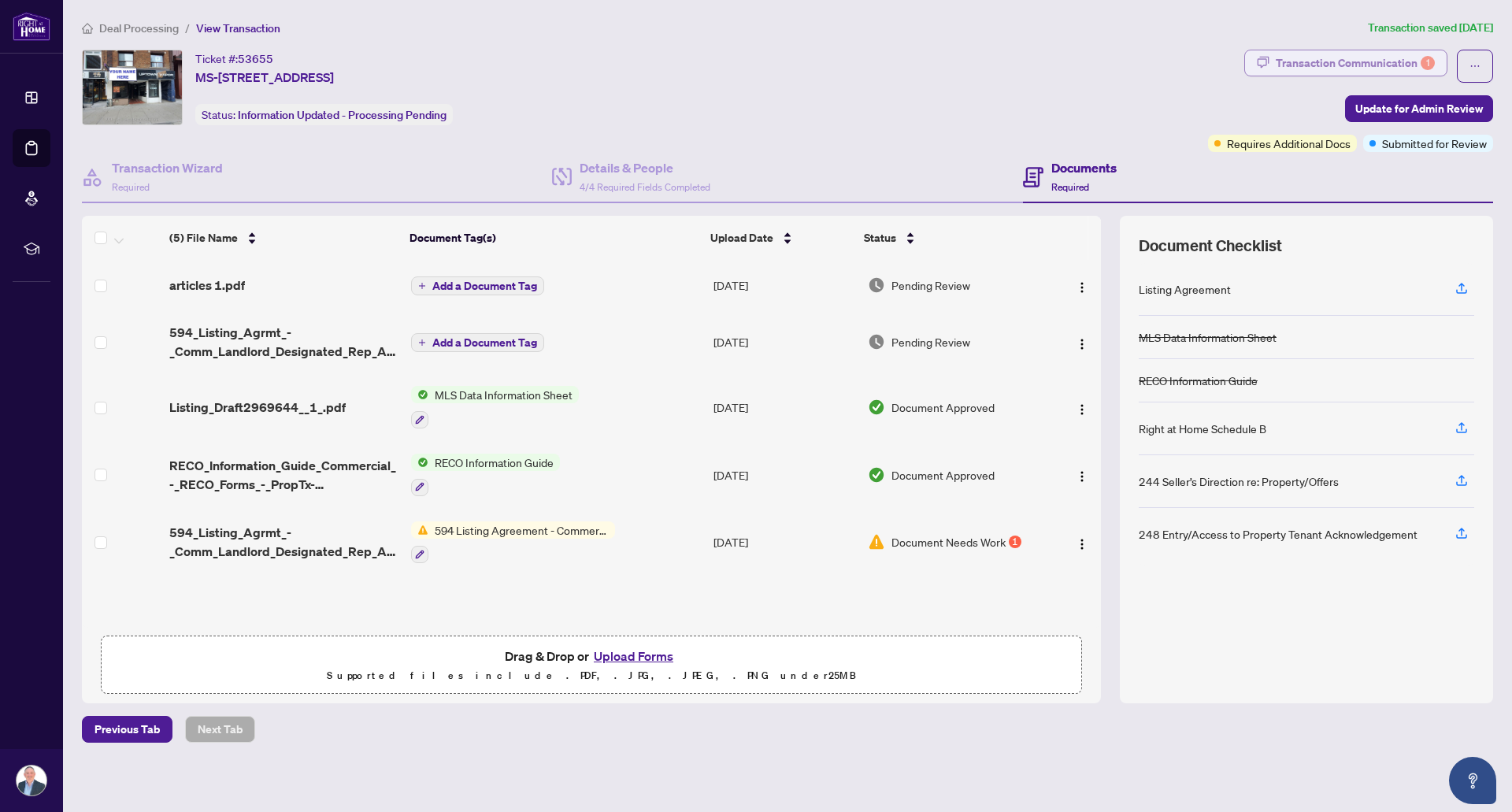
click at [1398, 62] on div "Transaction Communication 1" at bounding box center [1355, 63] width 159 height 26
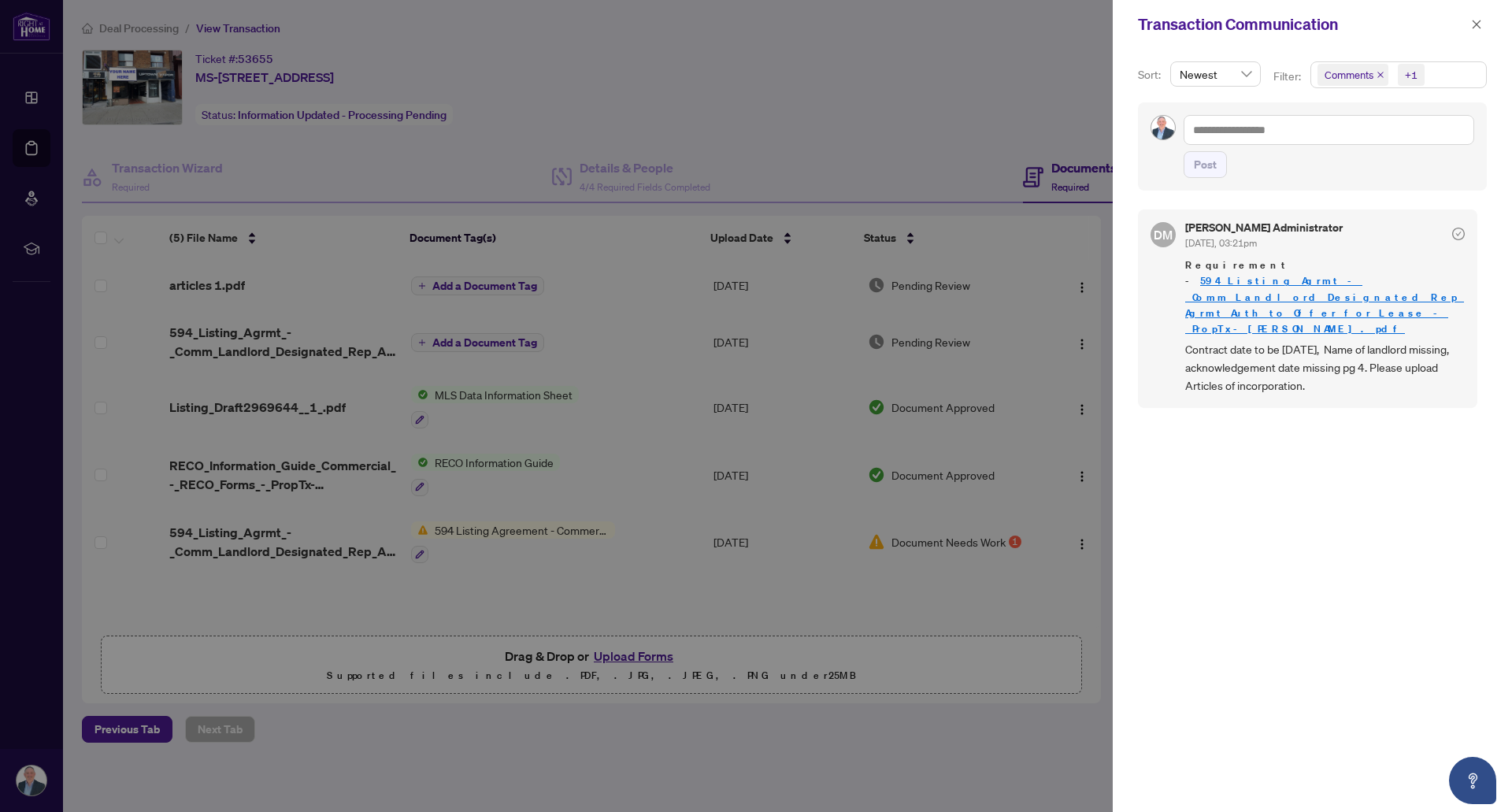
click at [674, 585] on div at bounding box center [756, 406] width 1512 height 812
click at [278, 353] on div at bounding box center [756, 406] width 1512 height 812
click at [1475, 27] on icon "close" at bounding box center [1476, 25] width 11 height 11
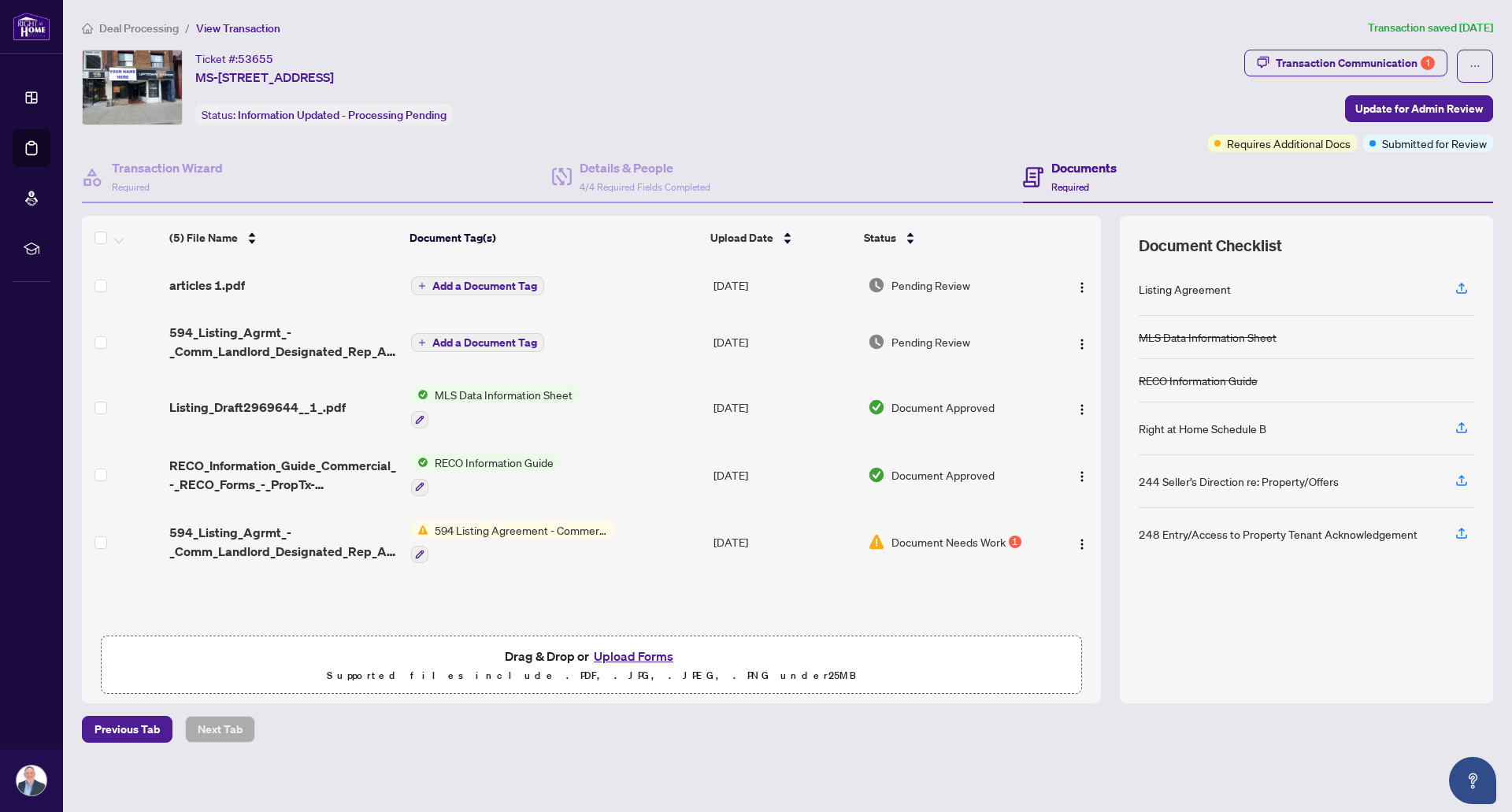
click at [314, 341] on span "594_Listing_Agrmt_-_Comm_Landlord_Designated_Rep_Agrmt_Auth_to_Offer_for_Lease_…" at bounding box center [283, 341] width 229 height 37
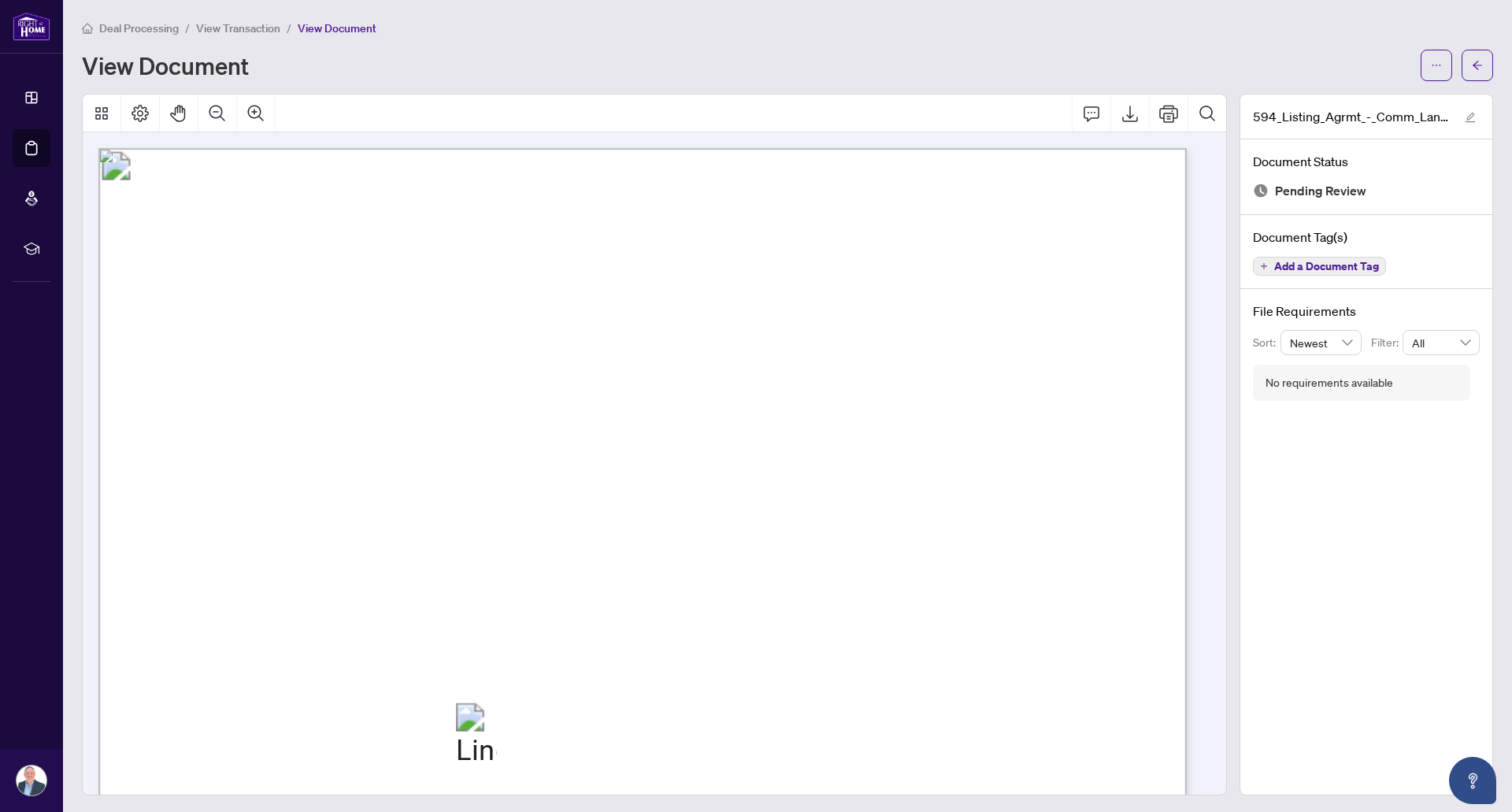
click at [153, 26] on span "Deal Processing" at bounding box center [139, 28] width 79 height 15
